Goal: Browse casually

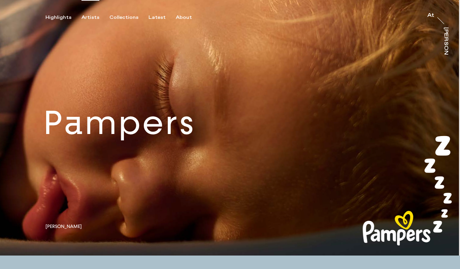
click at [91, 17] on div "Artists" at bounding box center [91, 17] width 18 height 6
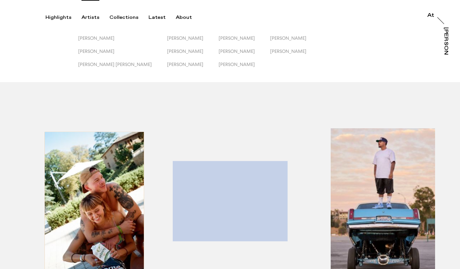
click at [365, 177] on div "button" at bounding box center [374, 210] width 145 height 210
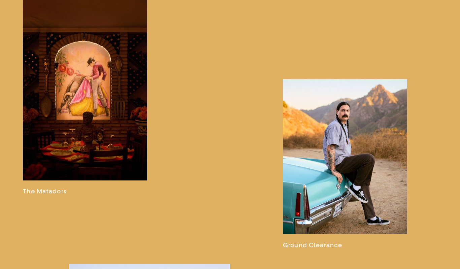
scroll to position [977, 0]
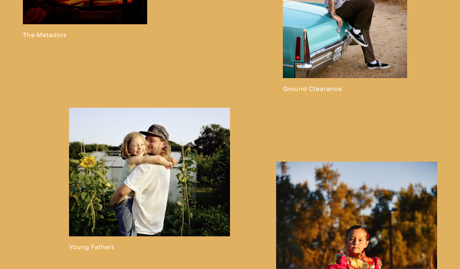
click at [265, 155] on div "Portraits Miles Ahead Ground Clearance Escaramuza Department of [GEOGRAPHIC_DAT…" at bounding box center [345, 67] width 230 height 1222
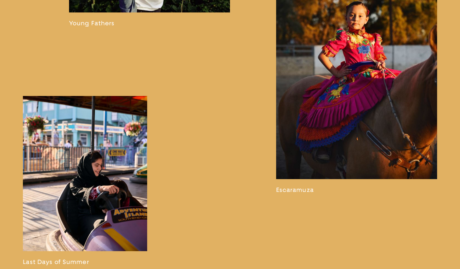
scroll to position [1255, 0]
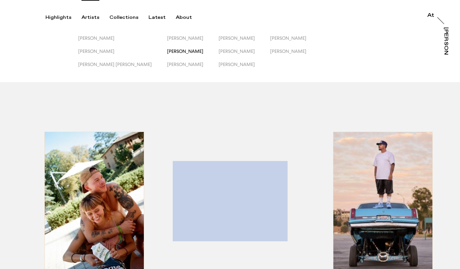
click at [167, 51] on span "[PERSON_NAME]" at bounding box center [185, 51] width 36 height 5
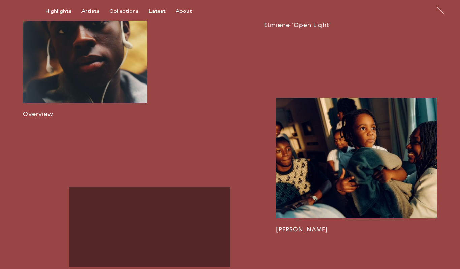
scroll to position [427, 0]
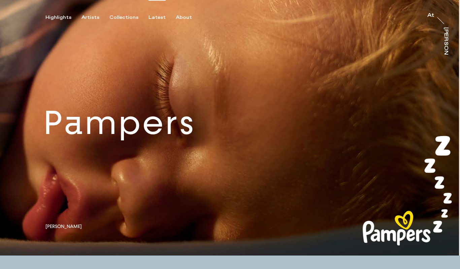
click at [149, 18] on div "Latest" at bounding box center [157, 17] width 17 height 6
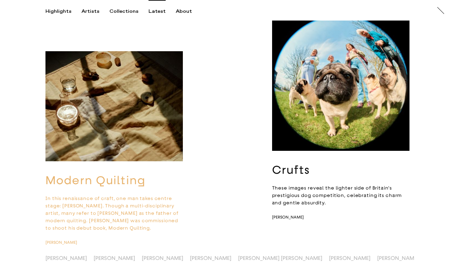
scroll to position [2359, 0]
